Goal: Transaction & Acquisition: Purchase product/service

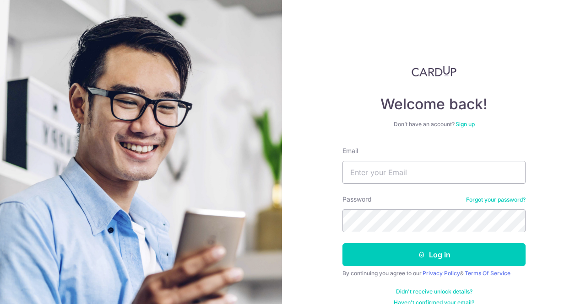
type input "[EMAIL_ADDRESS][DOMAIN_NAME]"
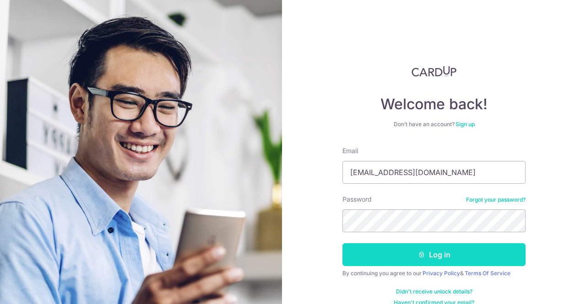
click at [420, 254] on icon "submit" at bounding box center [421, 254] width 7 height 7
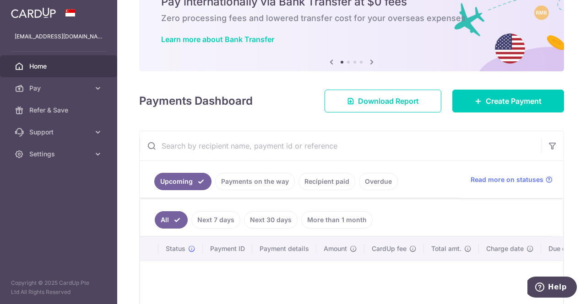
scroll to position [92, 0]
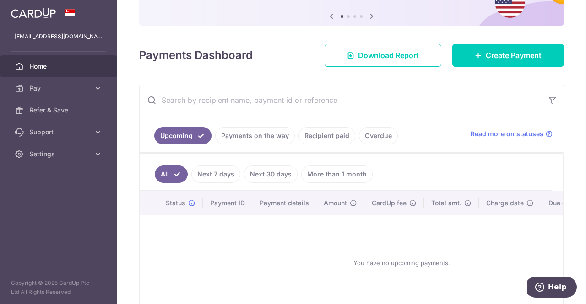
click at [317, 135] on link "Recipient paid" at bounding box center [326, 135] width 57 height 17
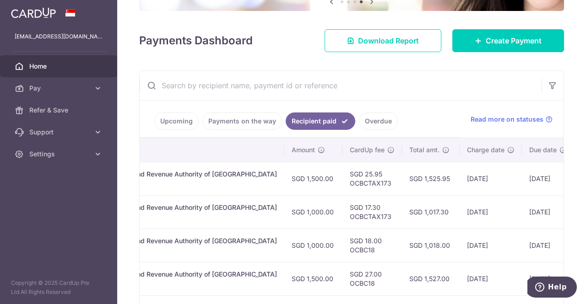
scroll to position [244, 0]
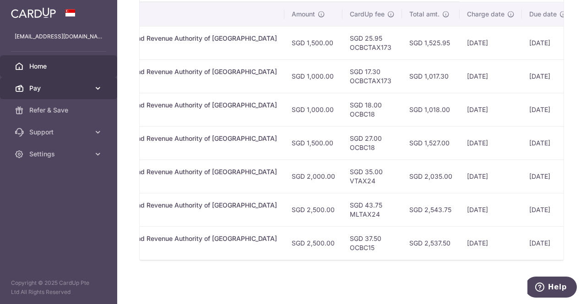
click at [100, 88] on icon at bounding box center [97, 88] width 9 height 9
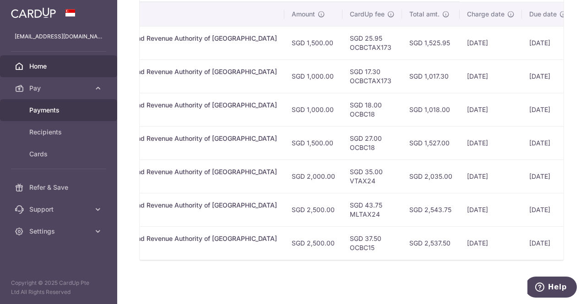
click at [53, 108] on span "Payments" at bounding box center [59, 110] width 60 height 9
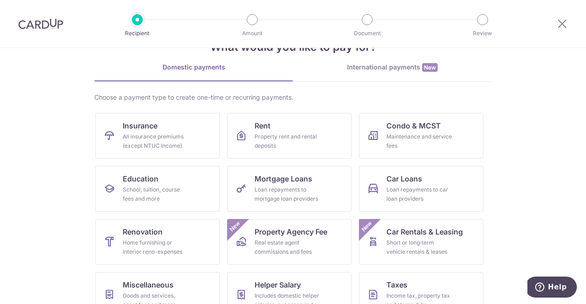
scroll to position [46, 0]
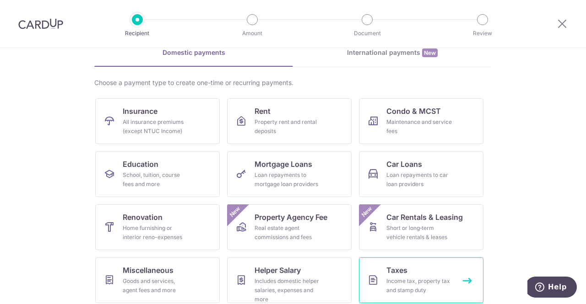
click at [414, 282] on div "Income tax, property tax and stamp duty" at bounding box center [419, 286] width 66 height 18
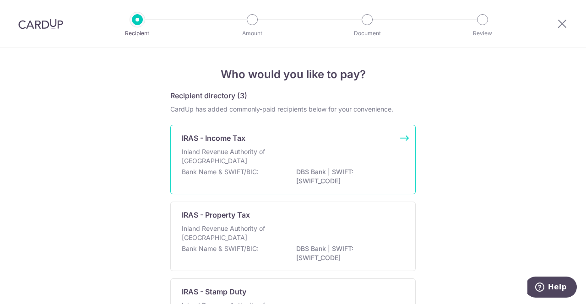
click at [271, 161] on p "Inland Revenue Authority of Singapore" at bounding box center [230, 156] width 97 height 18
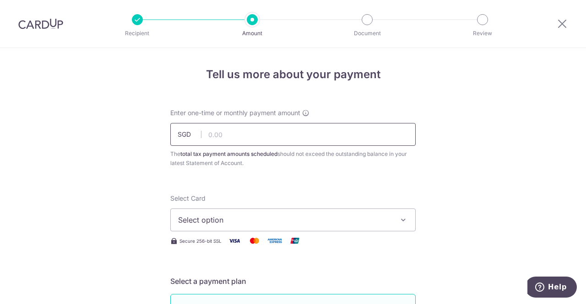
click at [252, 134] on input "text" at bounding box center [292, 134] width 245 height 23
type input "3,000.00"
click at [231, 225] on span "Select option" at bounding box center [284, 220] width 213 height 11
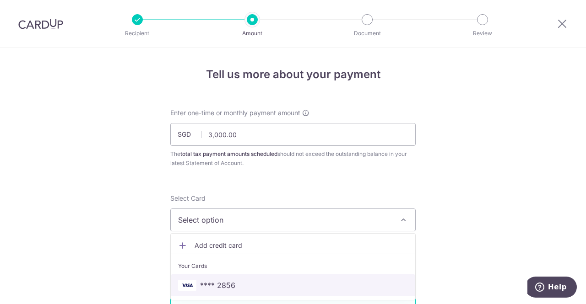
drag, startPoint x: 287, startPoint y: 287, endPoint x: 336, endPoint y: 264, distance: 54.1
click at [287, 287] on span "**** 2856" at bounding box center [293, 285] width 230 height 11
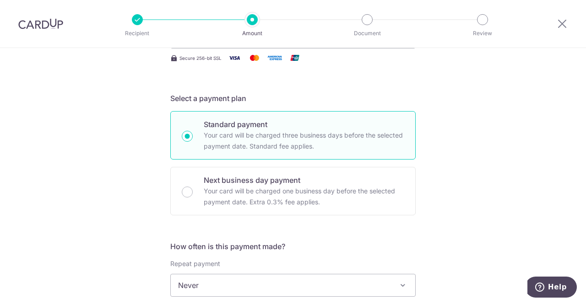
scroll to position [275, 0]
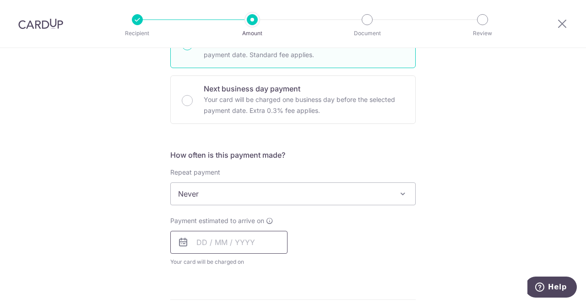
click at [234, 243] on input "text" at bounding box center [228, 242] width 117 height 23
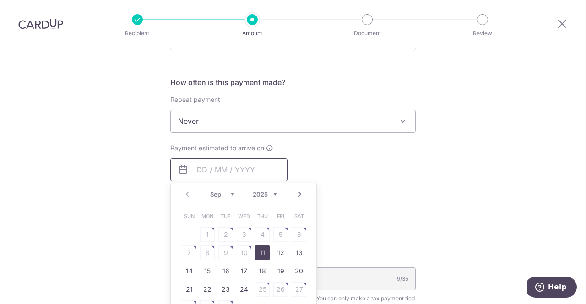
scroll to position [366, 0]
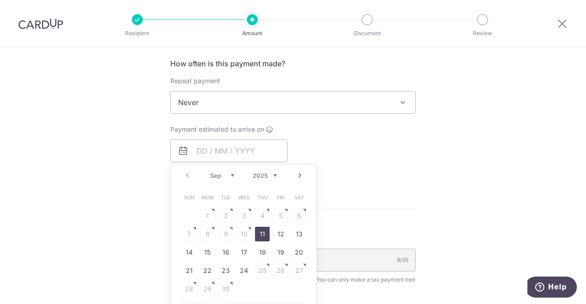
click at [263, 233] on link "11" at bounding box center [262, 234] width 15 height 15
type input "11/09/2025"
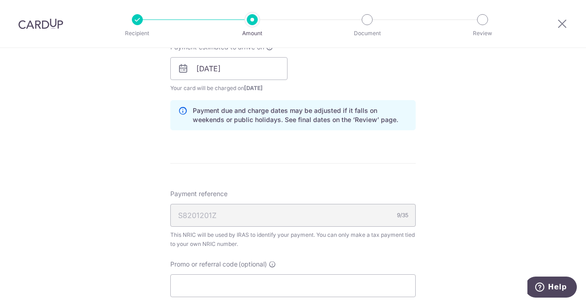
scroll to position [504, 0]
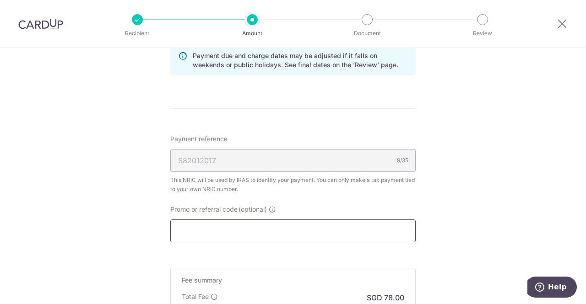
click at [195, 235] on input "Promo or referral code (optional)" at bounding box center [292, 231] width 245 height 23
paste input "OCBCTAX173"
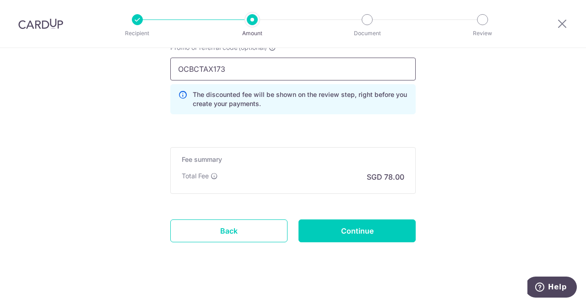
scroll to position [670, 0]
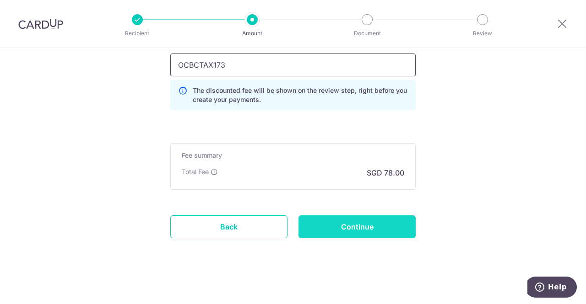
type input "OCBCTAX173"
click at [366, 227] on input "Continue" at bounding box center [356, 227] width 117 height 23
type input "Create Schedule"
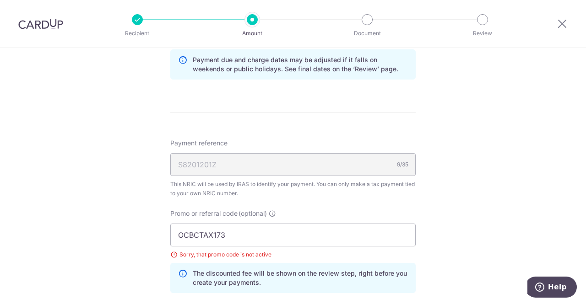
scroll to position [637, 0]
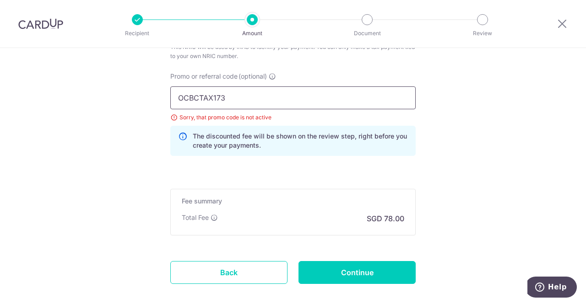
drag, startPoint x: 226, startPoint y: 96, endPoint x: 136, endPoint y: 93, distance: 89.3
paste input "195"
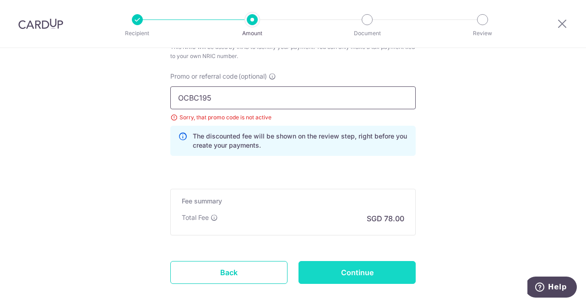
type input "OCBC195"
click at [365, 267] on input "Continue" at bounding box center [356, 272] width 117 height 23
type input "Update Schedule"
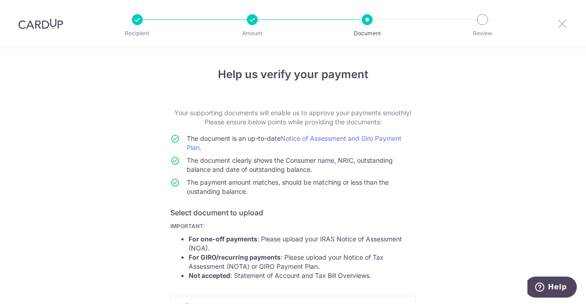
click at [563, 26] on icon at bounding box center [562, 23] width 11 height 11
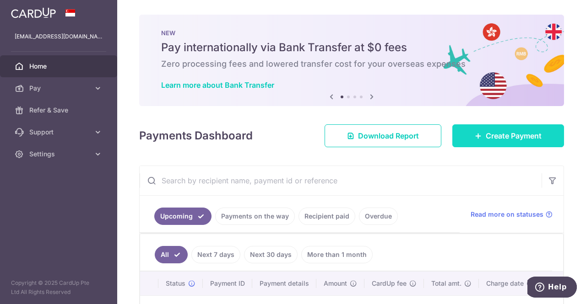
click at [499, 131] on span "Create Payment" at bounding box center [514, 135] width 56 height 11
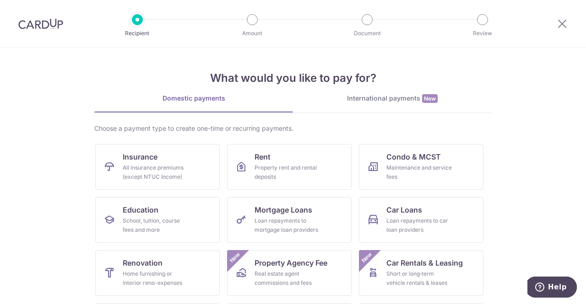
scroll to position [104, 0]
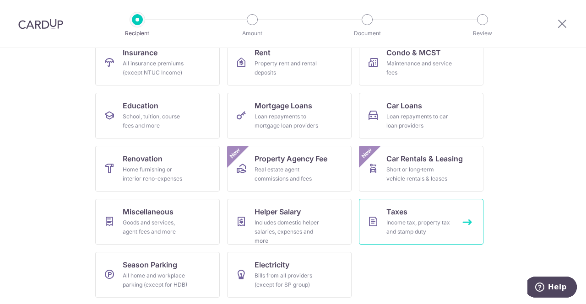
click at [409, 231] on div "Income tax, property tax and stamp duty" at bounding box center [419, 227] width 66 height 18
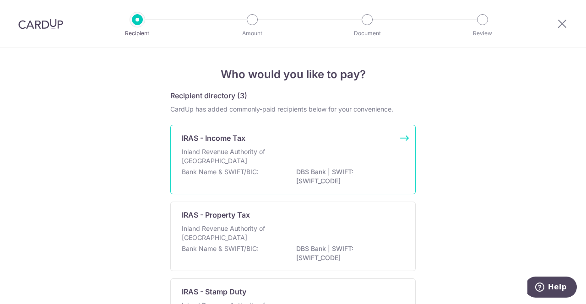
click at [325, 148] on div "Inland Revenue Authority of [GEOGRAPHIC_DATA]" at bounding box center [293, 157] width 222 height 20
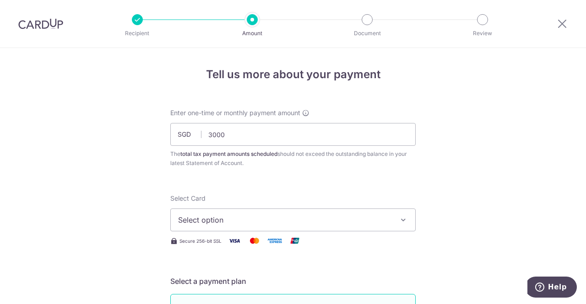
type input "3,000.00"
click at [305, 221] on span "Select option" at bounding box center [284, 220] width 213 height 11
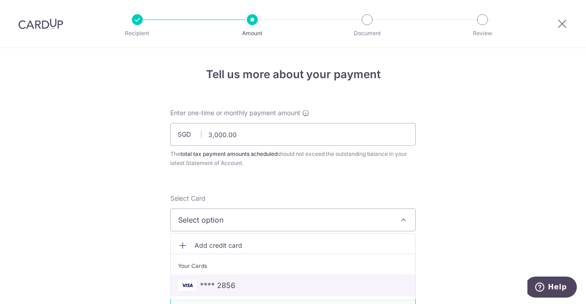
click at [249, 288] on span "**** 2856" at bounding box center [293, 285] width 230 height 11
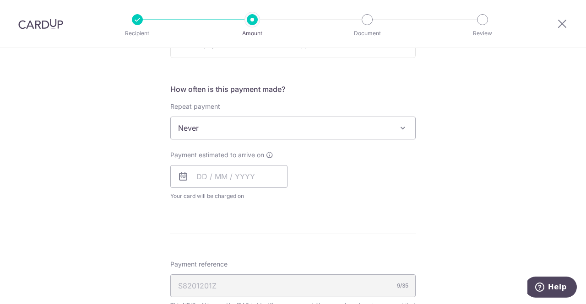
scroll to position [320, 0]
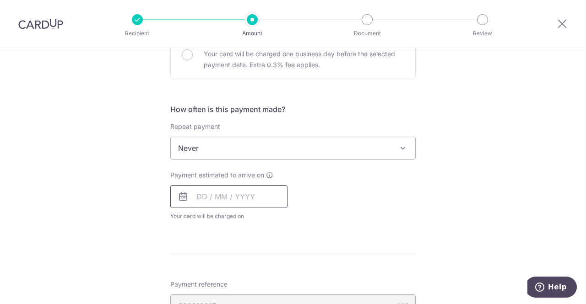
click at [226, 196] on input "text" at bounding box center [228, 196] width 117 height 23
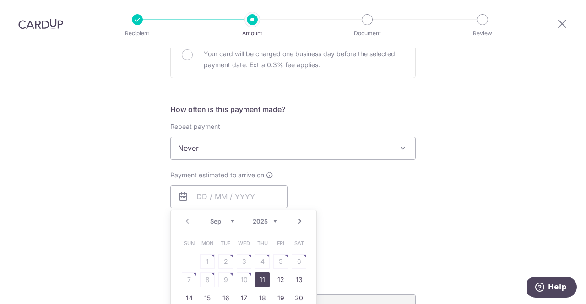
click at [260, 282] on link "11" at bounding box center [262, 280] width 15 height 15
type input "[DATE]"
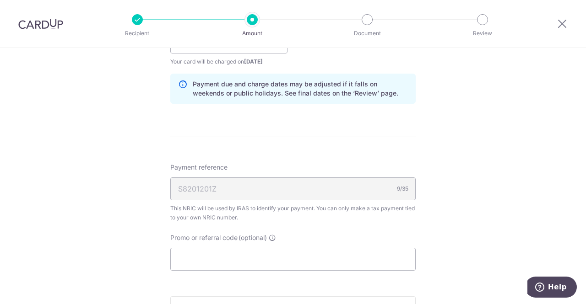
scroll to position [563, 0]
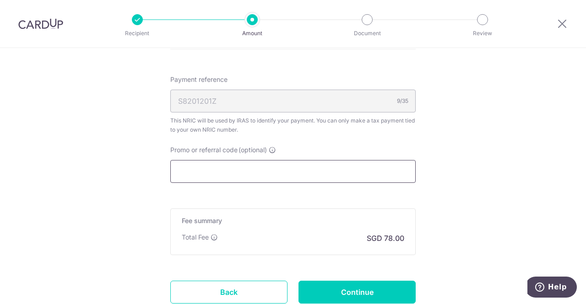
click at [184, 168] on input "Promo or referral code (optional)" at bounding box center [292, 171] width 245 height 23
paste input "MCTAX25"
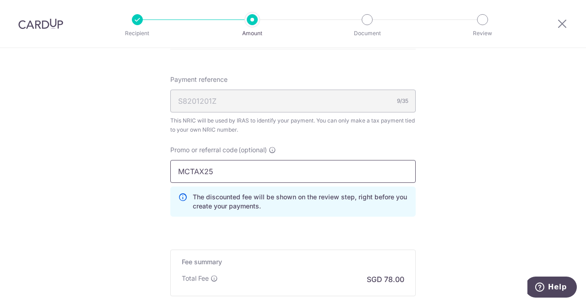
drag, startPoint x: 220, startPoint y: 167, endPoint x: 171, endPoint y: 158, distance: 49.4
click at [172, 160] on input "MCTAX25" at bounding box center [292, 171] width 245 height 23
paste input "OCBC19"
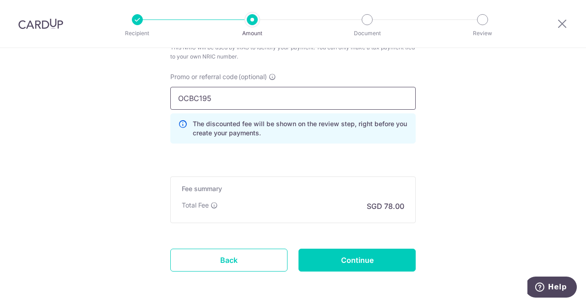
scroll to position [655, 0]
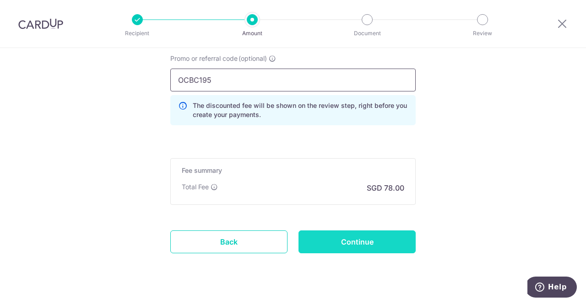
type input "OCBC195"
click at [357, 239] on input "Continue" at bounding box center [356, 242] width 117 height 23
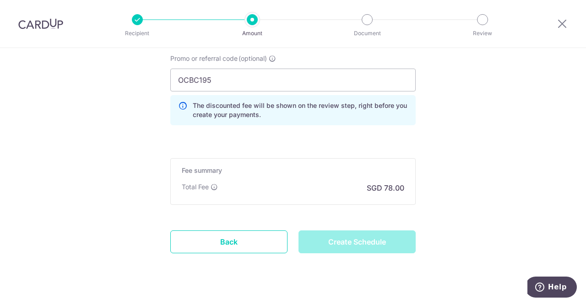
type input "Create Schedule"
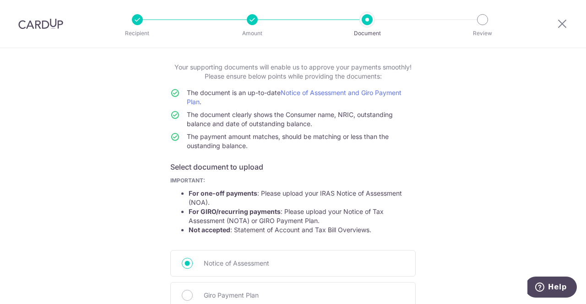
scroll to position [161, 0]
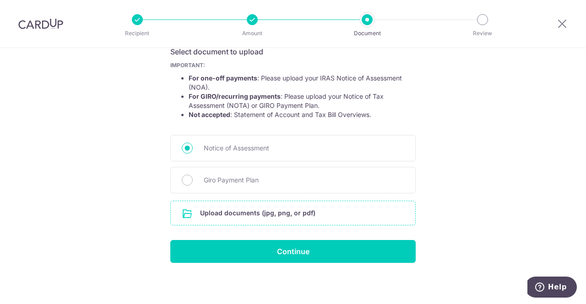
click at [287, 216] on input "file" at bounding box center [293, 213] width 244 height 24
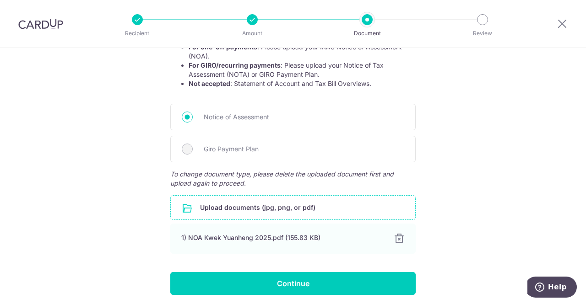
scroll to position [224, 0]
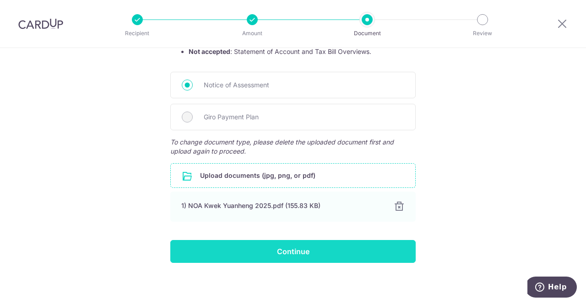
click at [309, 251] on input "Continue" at bounding box center [292, 251] width 245 height 23
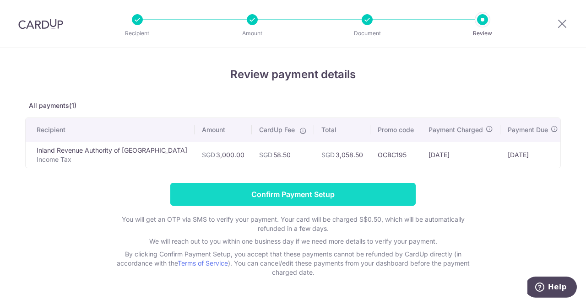
click at [295, 198] on input "Confirm Payment Setup" at bounding box center [292, 194] width 245 height 23
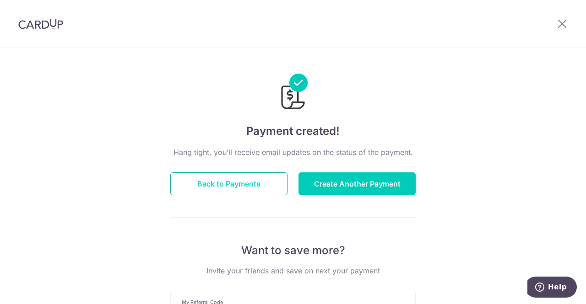
click at [221, 189] on button "Back to Payments" at bounding box center [228, 184] width 117 height 23
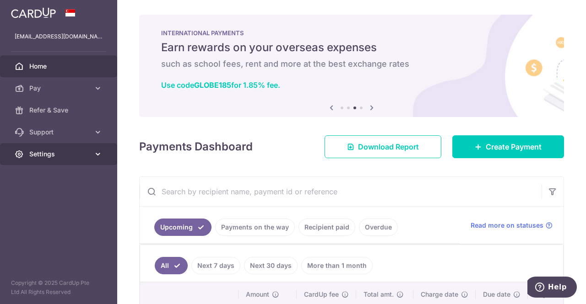
click at [29, 154] on link "Settings" at bounding box center [58, 154] width 117 height 22
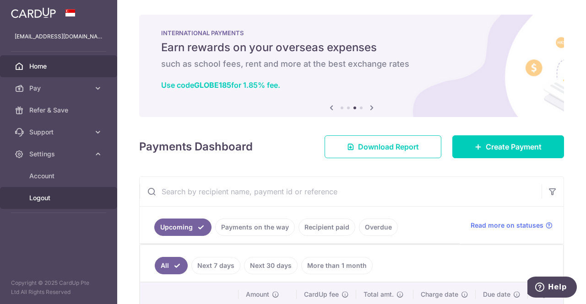
click at [32, 200] on span "Logout" at bounding box center [59, 198] width 60 height 9
